Goal: Check status

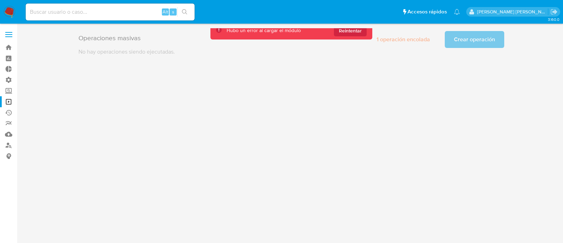
click at [77, 18] on div "Alt s" at bounding box center [110, 12] width 169 height 17
click at [86, 14] on input at bounding box center [110, 11] width 169 height 9
paste input "FgbIfviusc781aseNhYwaYIr"
type input "FgbIfviusc781aseNhYwaYIr"
click at [183, 14] on icon "search-icon" at bounding box center [185, 12] width 6 height 6
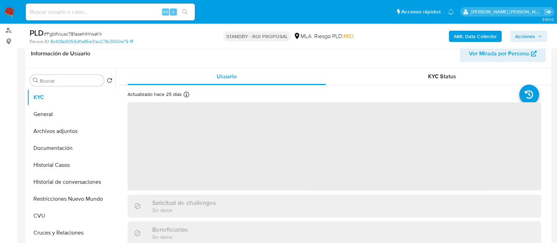
scroll to position [308, 0]
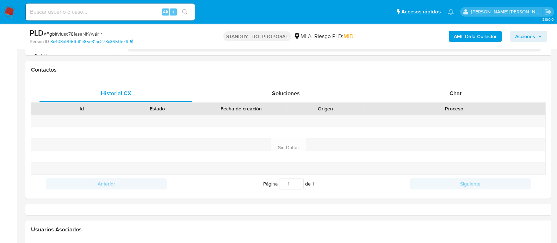
select select "10"
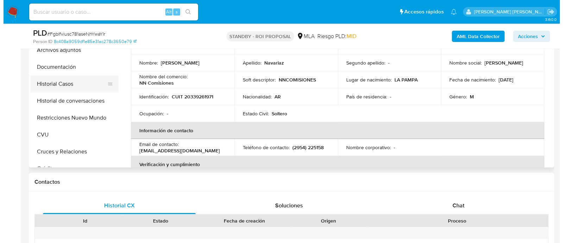
scroll to position [139, 0]
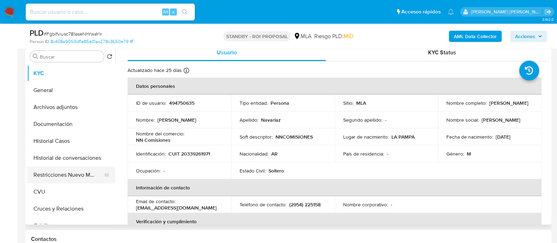
click at [74, 175] on button "Restricciones Nuevo Mundo" at bounding box center [68, 174] width 82 height 17
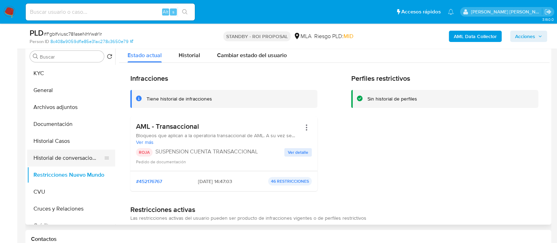
click at [56, 160] on button "Historial de conversaciones" at bounding box center [68, 157] width 82 height 17
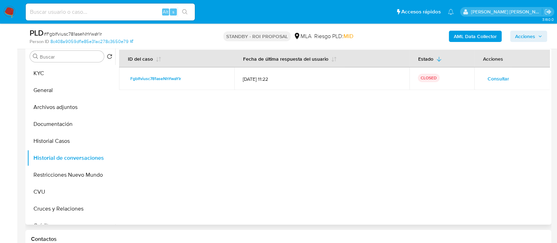
click at [492, 79] on span "Consultar" at bounding box center [497, 79] width 21 height 10
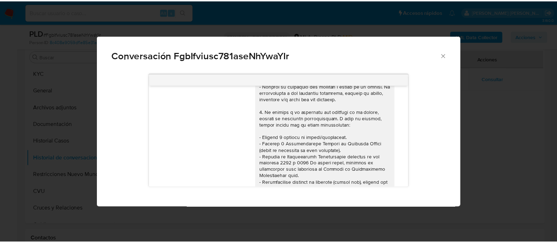
scroll to position [642, 0]
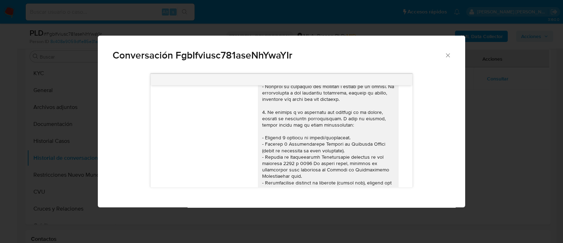
click at [481, 120] on div "Conversación FgbIfviusc781aseNhYwaYIr [DATE] 20:02:59 Hola, Esperamos que te en…" at bounding box center [281, 121] width 563 height 243
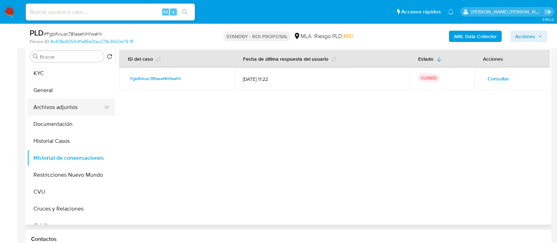
click at [85, 99] on button "Archivos adjuntos" at bounding box center [68, 107] width 82 height 17
